Goal: Information Seeking & Learning: Learn about a topic

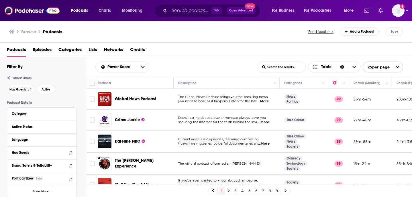
click at [281, 68] on input "List Search Input" at bounding box center [281, 67] width 48 height 10
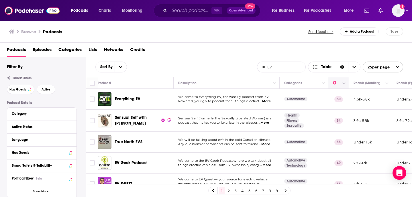
click at [335, 83] on icon "Move" at bounding box center [338, 83] width 7 height 7
click at [336, 83] on icon "Move" at bounding box center [338, 83] width 7 height 7
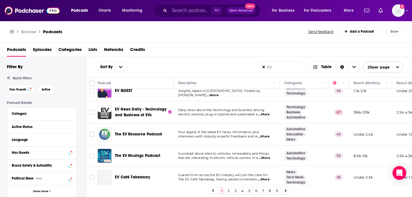
scroll to position [93, 0]
click at [269, 136] on span "...More" at bounding box center [263, 136] width 11 height 5
click at [248, 136] on span "interviews with industry experts! Feedback and re" at bounding box center [217, 136] width 79 height 4
click at [260, 158] on span "...More" at bounding box center [264, 158] width 11 height 5
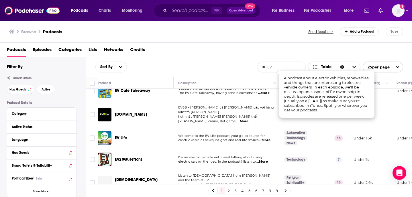
scroll to position [180, 0]
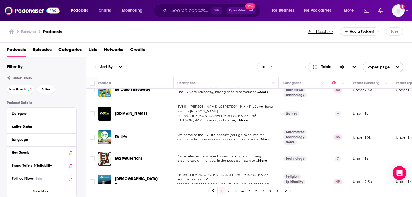
click at [229, 140] on td "Welcome to the EV Life podcast, your go-to source for electric vehicles news, i…" at bounding box center [226, 137] width 106 height 22
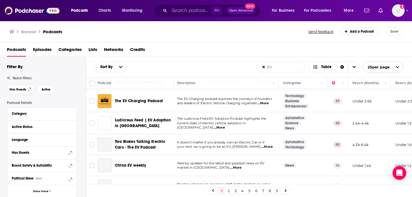
scroll to position [438, 1]
click at [230, 189] on link "2" at bounding box center [229, 190] width 6 height 7
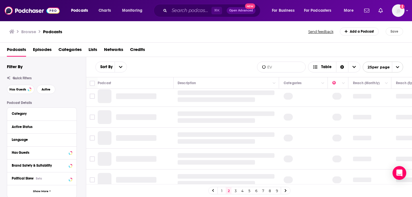
scroll to position [0, 1]
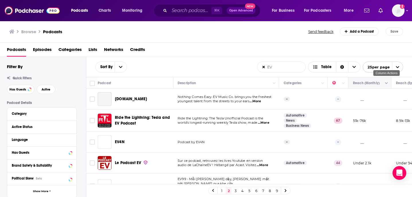
click at [385, 84] on button "Column Actions" at bounding box center [386, 83] width 7 height 7
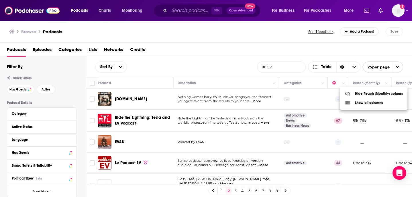
click at [383, 85] on div at bounding box center [206, 98] width 412 height 197
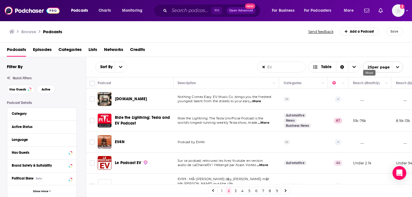
click at [383, 85] on button "Move" at bounding box center [369, 83] width 34 height 7
click at [383, 85] on div "Reach (Monthly)" at bounding box center [370, 83] width 34 height 7
click at [121, 66] on icon "open menu" at bounding box center [120, 67] width 3 height 4
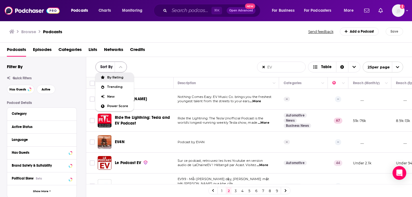
click at [109, 66] on span "Sort By" at bounding box center [105, 67] width 19 height 4
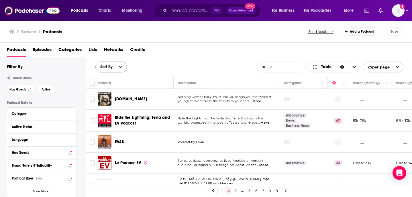
click at [109, 66] on span "Sort By" at bounding box center [105, 67] width 19 height 4
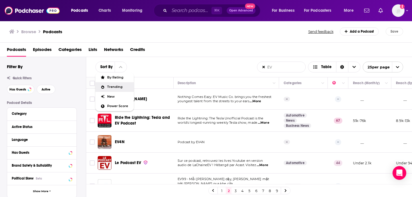
click at [117, 89] on div "Trending" at bounding box center [114, 87] width 38 height 10
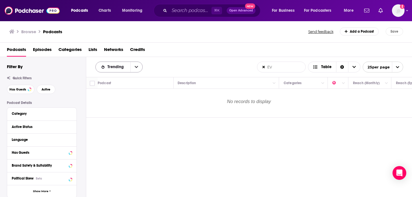
click at [112, 64] on div "Trending" at bounding box center [118, 67] width 47 height 11
click at [112, 67] on span "Trending" at bounding box center [116, 67] width 18 height 4
click at [121, 81] on div "By Rating" at bounding box center [118, 77] width 47 height 10
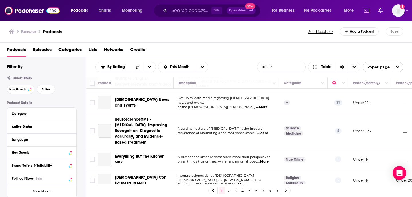
scroll to position [454, 1]
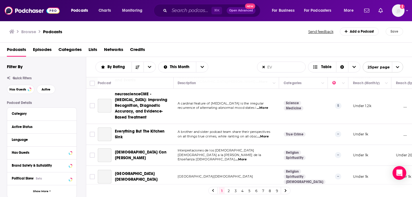
click at [228, 190] on link "2" at bounding box center [229, 190] width 6 height 7
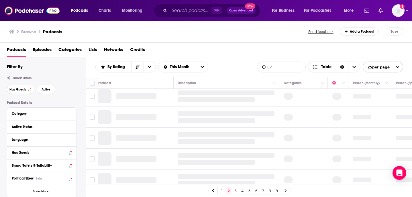
scroll to position [0, 1]
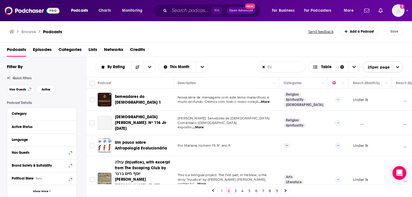
click at [283, 67] on input "EV" at bounding box center [281, 67] width 48 height 10
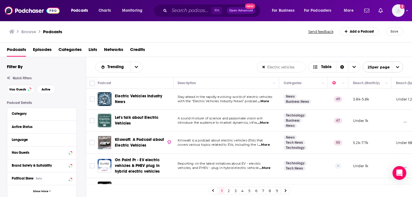
type input "Electric vehicles"
click at [268, 100] on span "...More" at bounding box center [263, 101] width 11 height 5
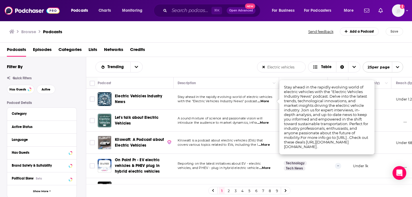
click at [239, 98] on span "Stay ahead in the rapidly evolving world of electric vehicles" at bounding box center [225, 97] width 95 height 4
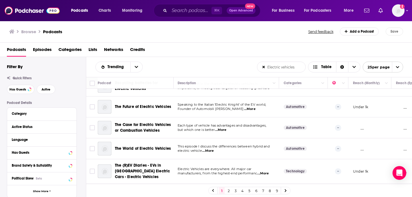
scroll to position [0, 1]
